Goal: Check status: Check status

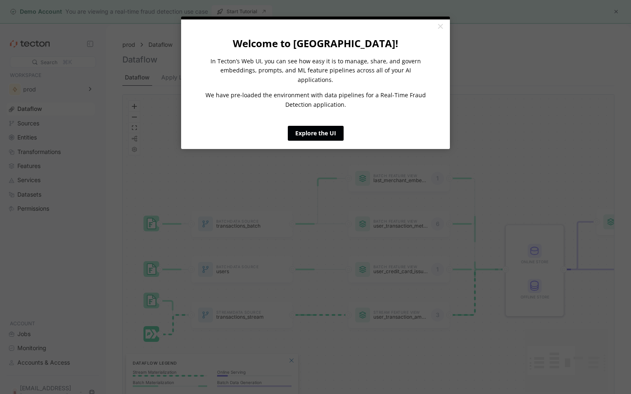
click at [324, 126] on link "Explore the UI" at bounding box center [316, 133] width 56 height 15
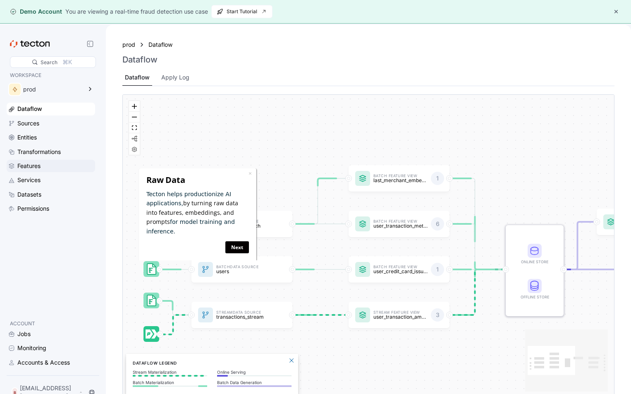
click at [62, 169] on div "Features" at bounding box center [55, 165] width 76 height 9
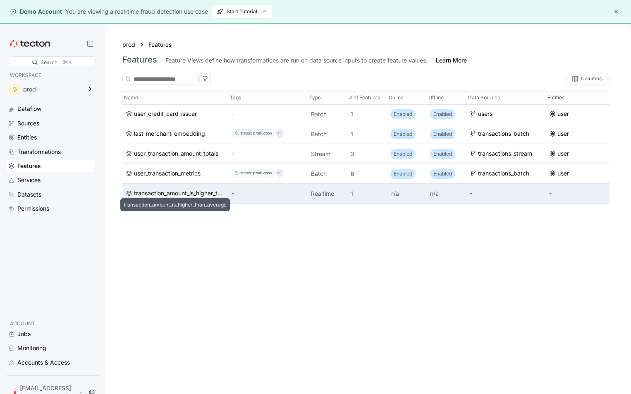
click at [211, 189] on div "transaction_amount_is_higher_than_average" at bounding box center [179, 193] width 91 height 9
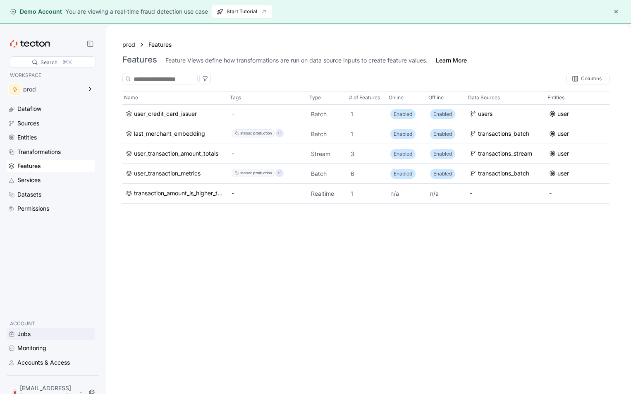
click at [29, 338] on div "Jobs" at bounding box center [23, 333] width 13 height 9
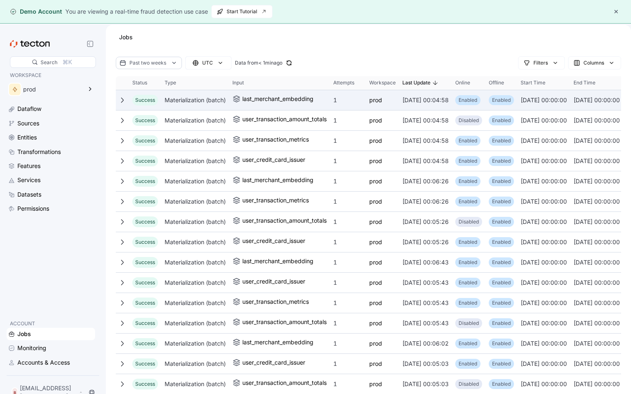
click at [184, 103] on div "Materialization (batch)" at bounding box center [195, 100] width 68 height 17
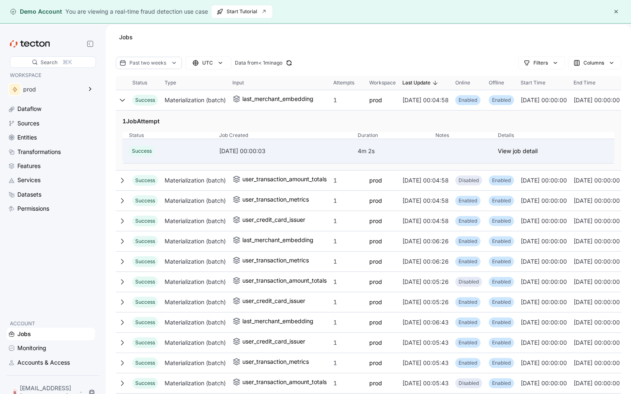
click at [184, 147] on div "Success" at bounding box center [167, 151] width 77 height 11
click at [532, 148] on link "View job detail" at bounding box center [518, 151] width 40 height 10
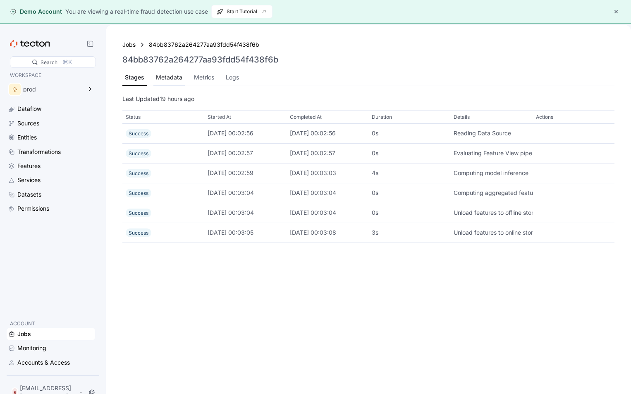
click at [177, 76] on div "Metadata" at bounding box center [169, 77] width 26 height 9
